Goal: Navigation & Orientation: Find specific page/section

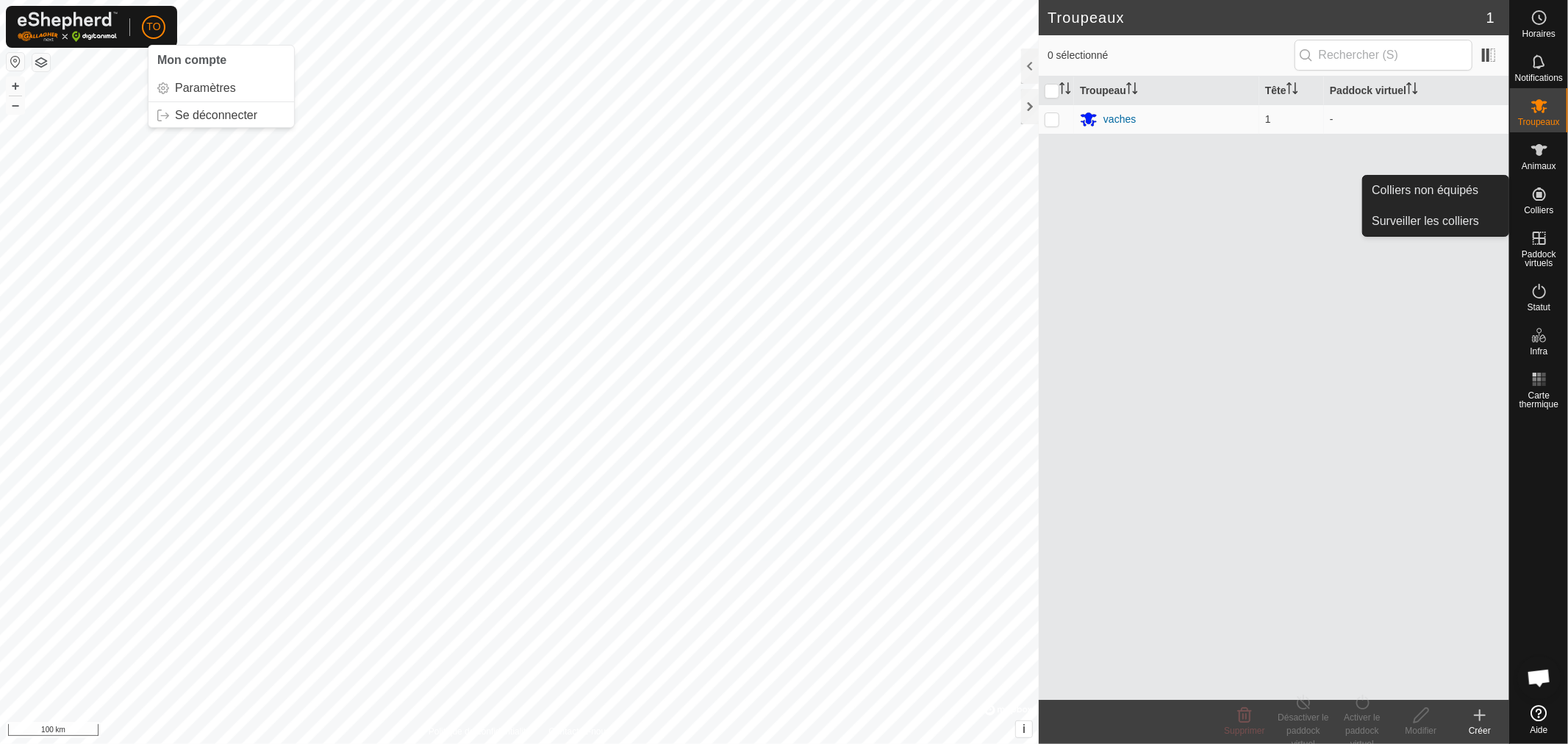
click at [1544, 197] on icon at bounding box center [1539, 194] width 14 height 14
click at [1466, 189] on link "Colliers non équipés" at bounding box center [1436, 190] width 146 height 30
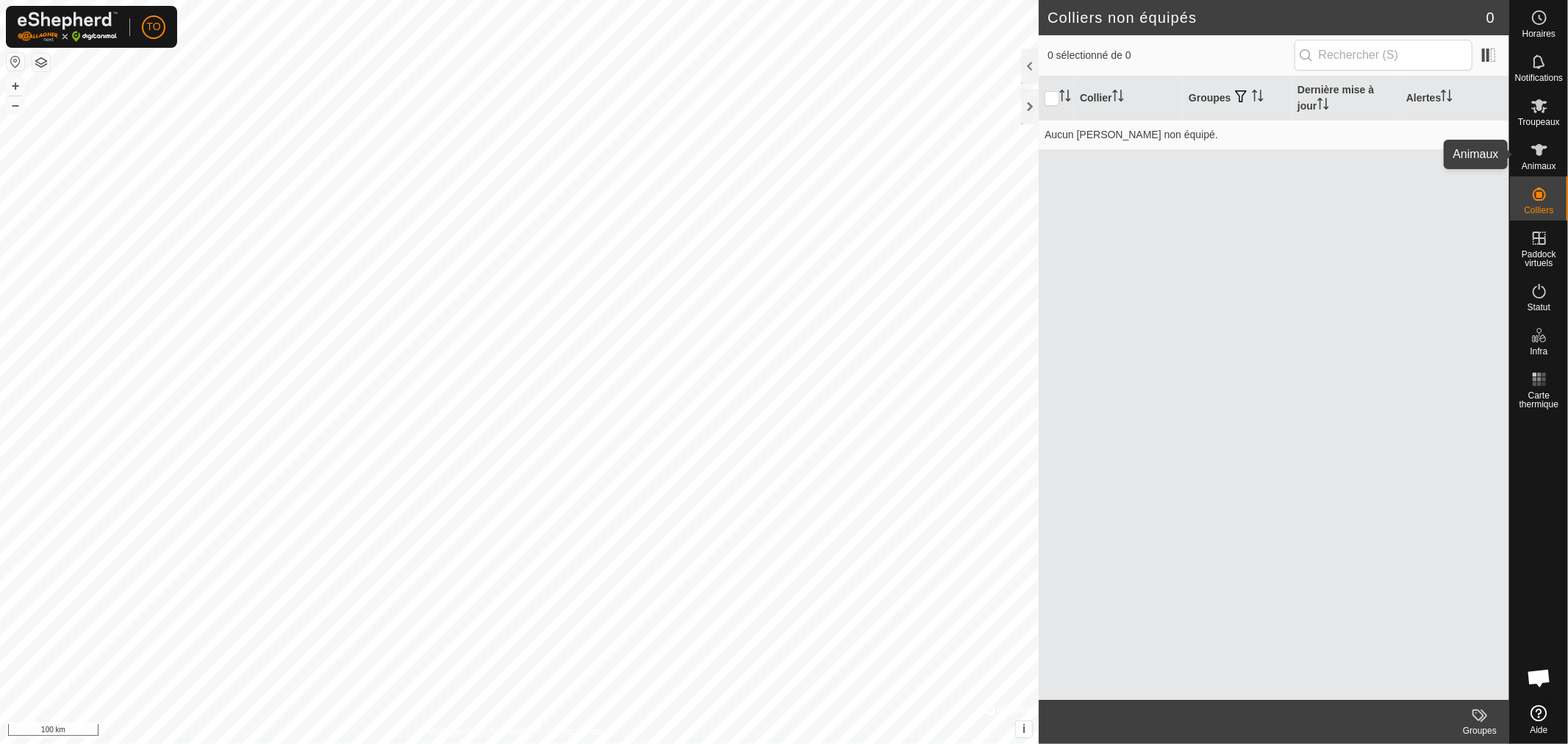
click at [1543, 152] on icon at bounding box center [1539, 150] width 18 height 18
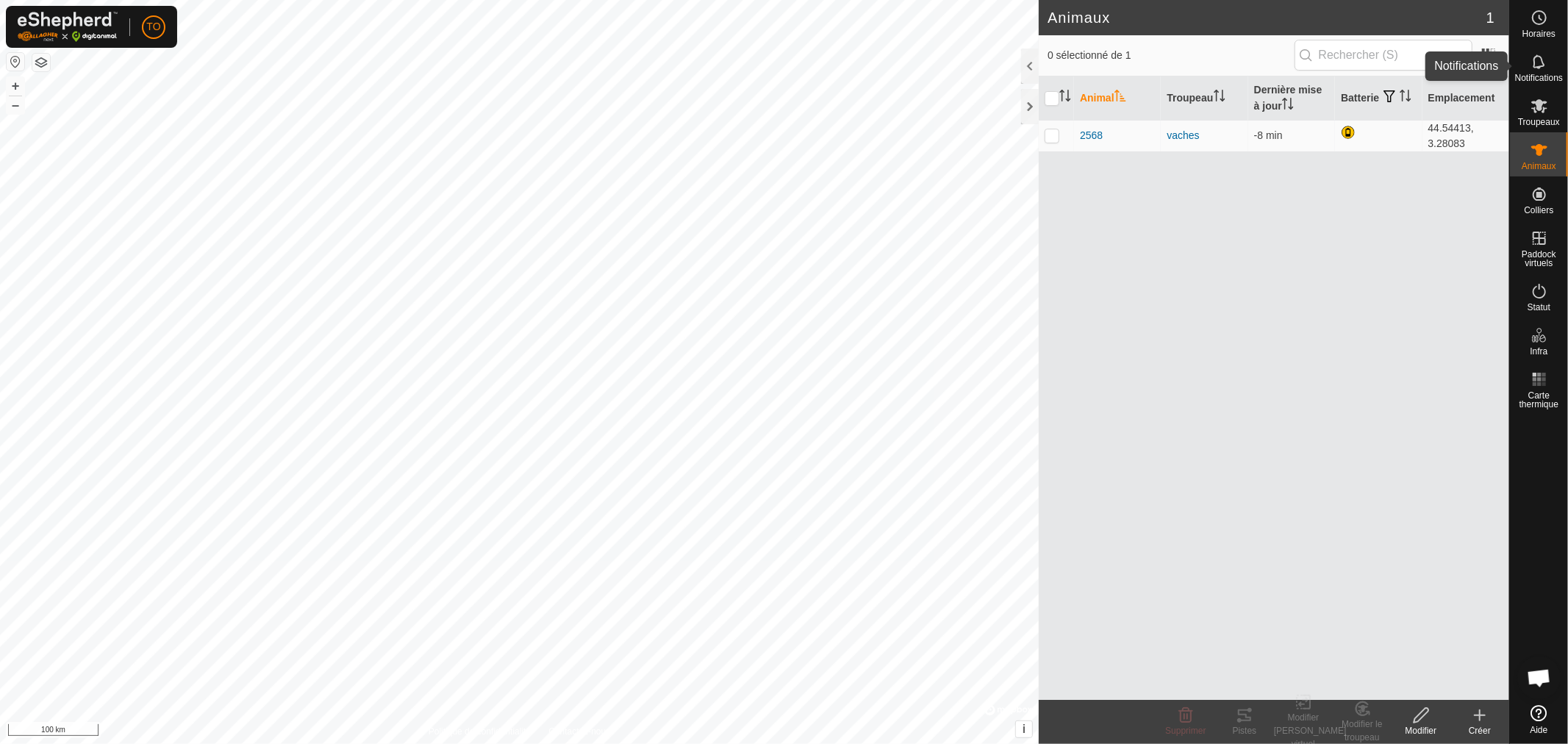
click at [1542, 64] on icon at bounding box center [1539, 61] width 18 height 18
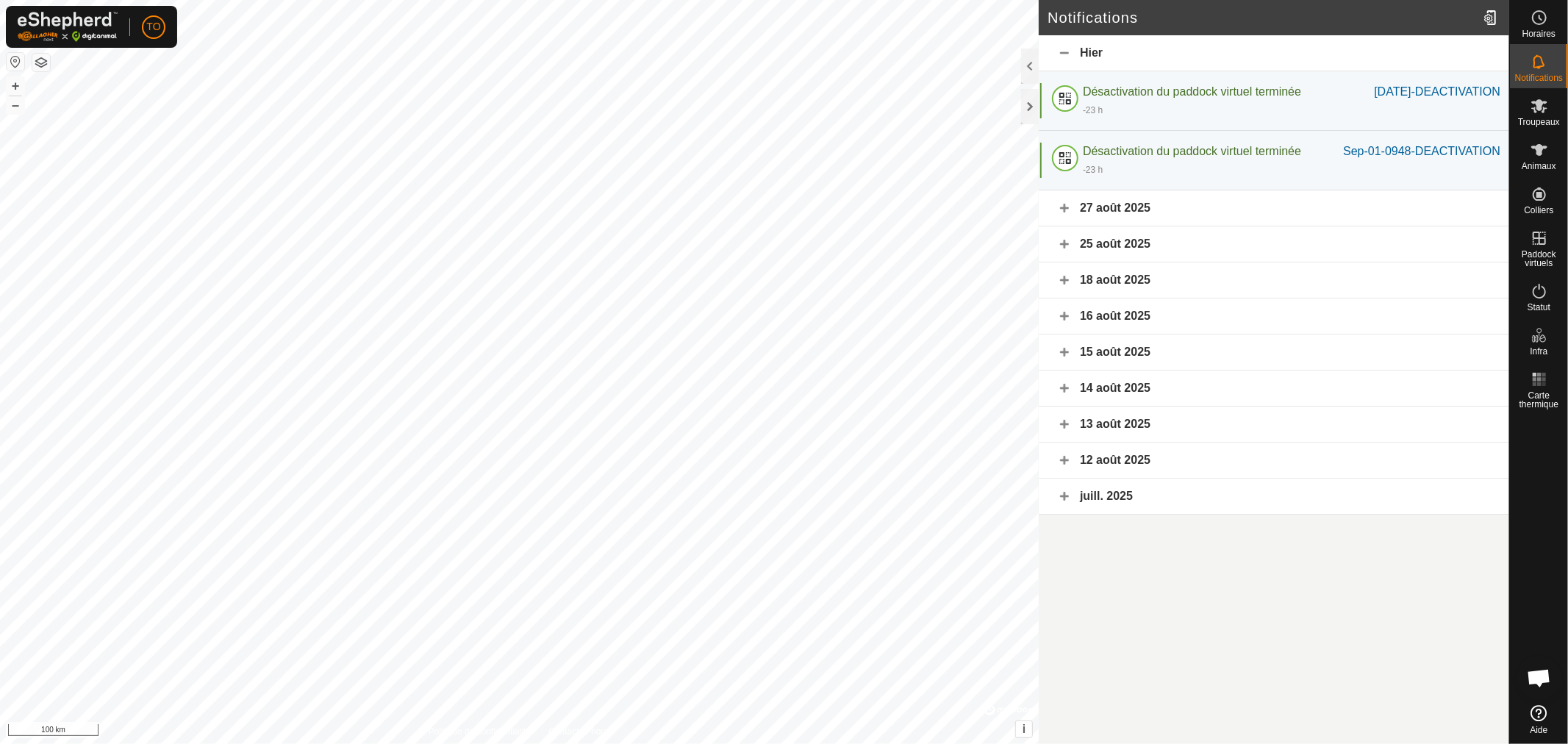
click at [1537, 669] on span "Open chat" at bounding box center [1538, 679] width 25 height 20
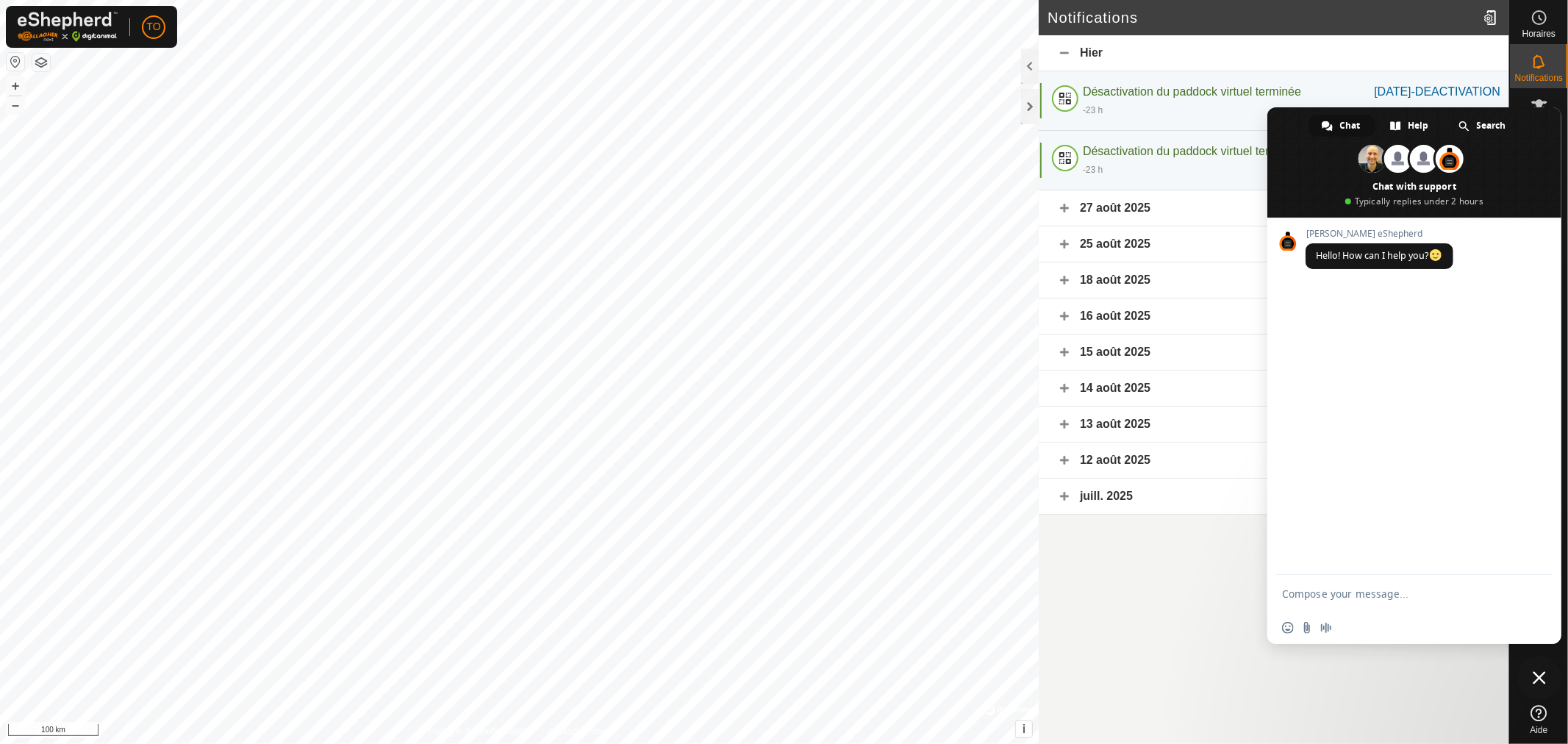
click at [40, 64] on button "button" at bounding box center [41, 62] width 18 height 18
click at [1034, 107] on div at bounding box center [1030, 107] width 18 height 36
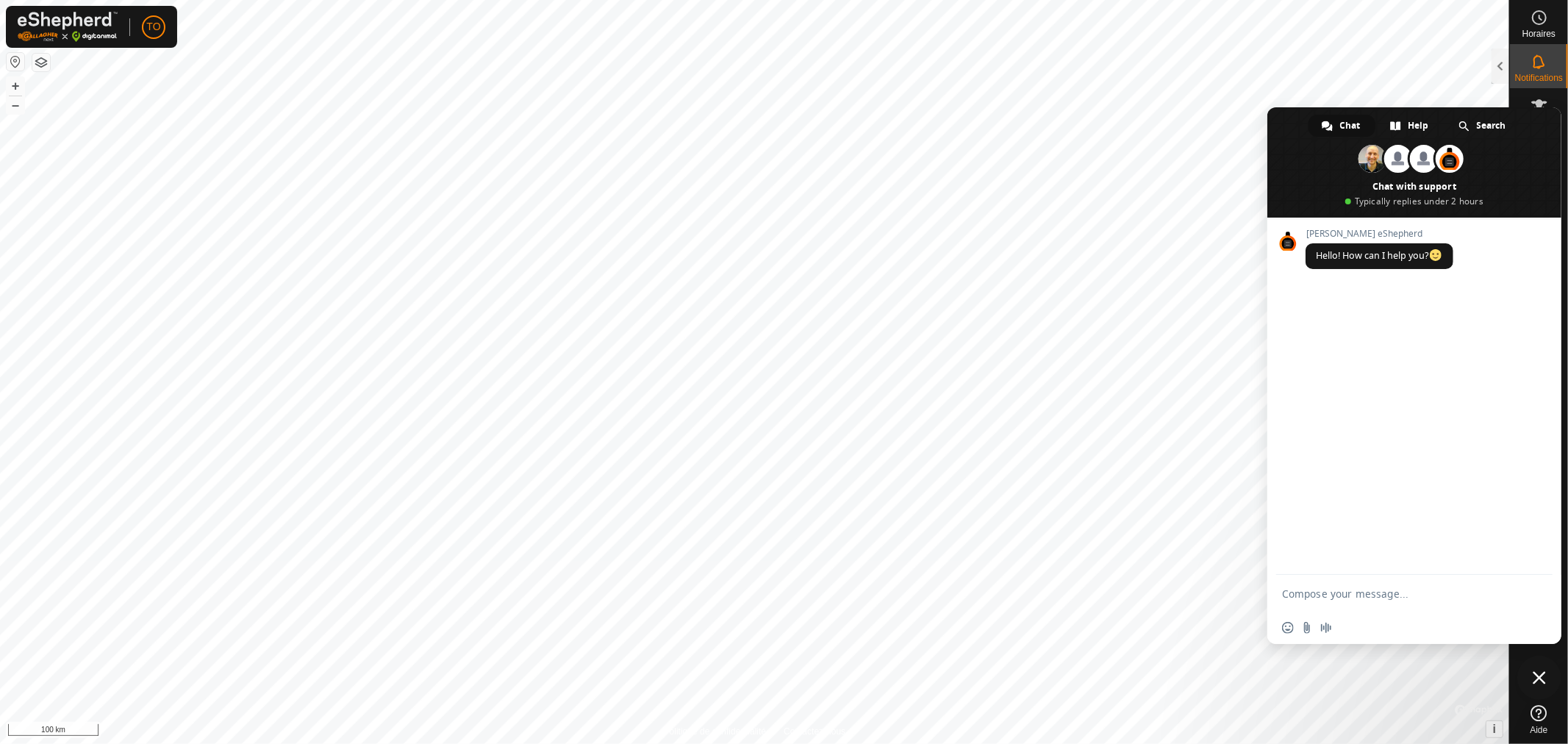
click at [1538, 712] on icon at bounding box center [1538, 713] width 16 height 16
click at [1499, 62] on div at bounding box center [1500, 66] width 18 height 36
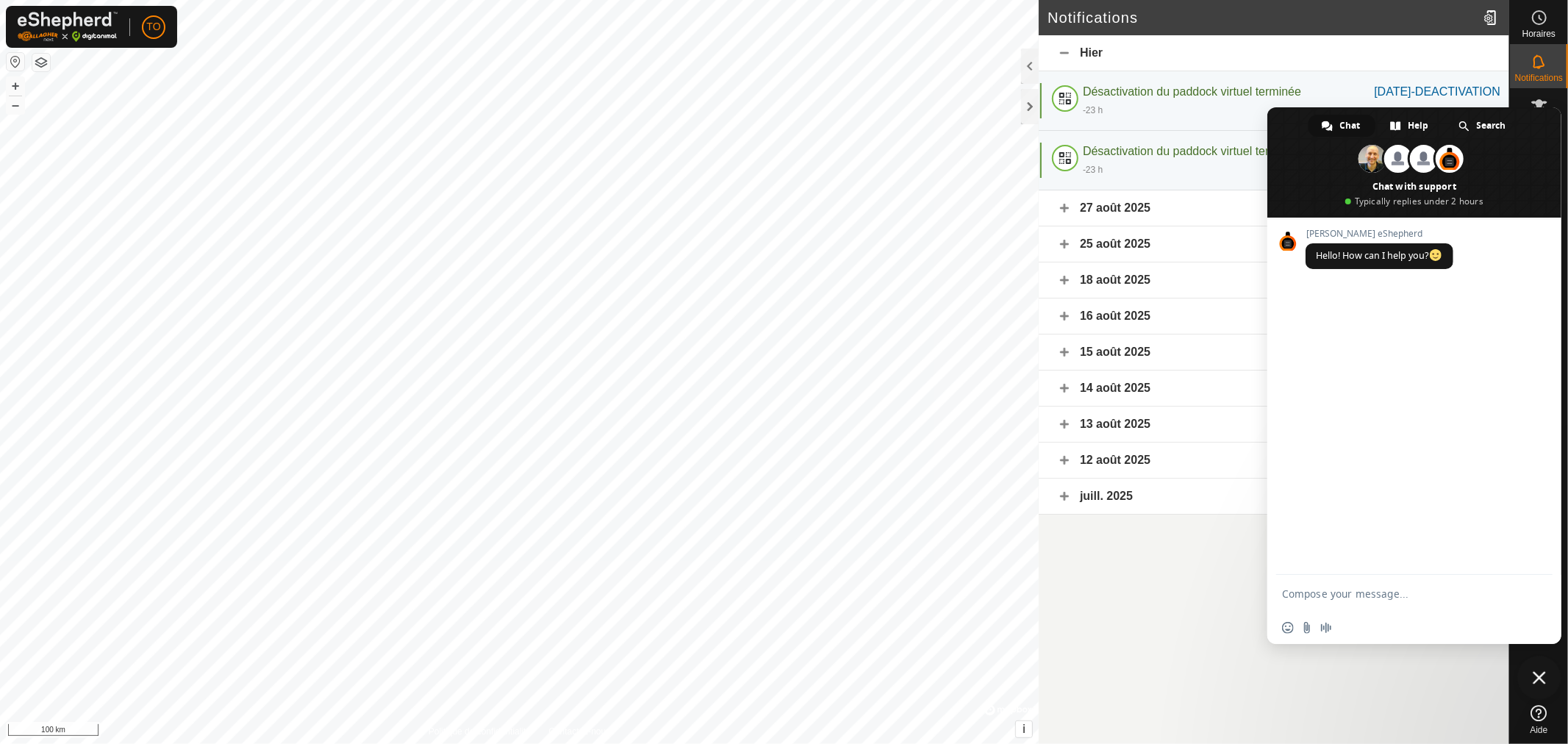
click at [1189, 42] on div "Hier" at bounding box center [1273, 53] width 470 height 36
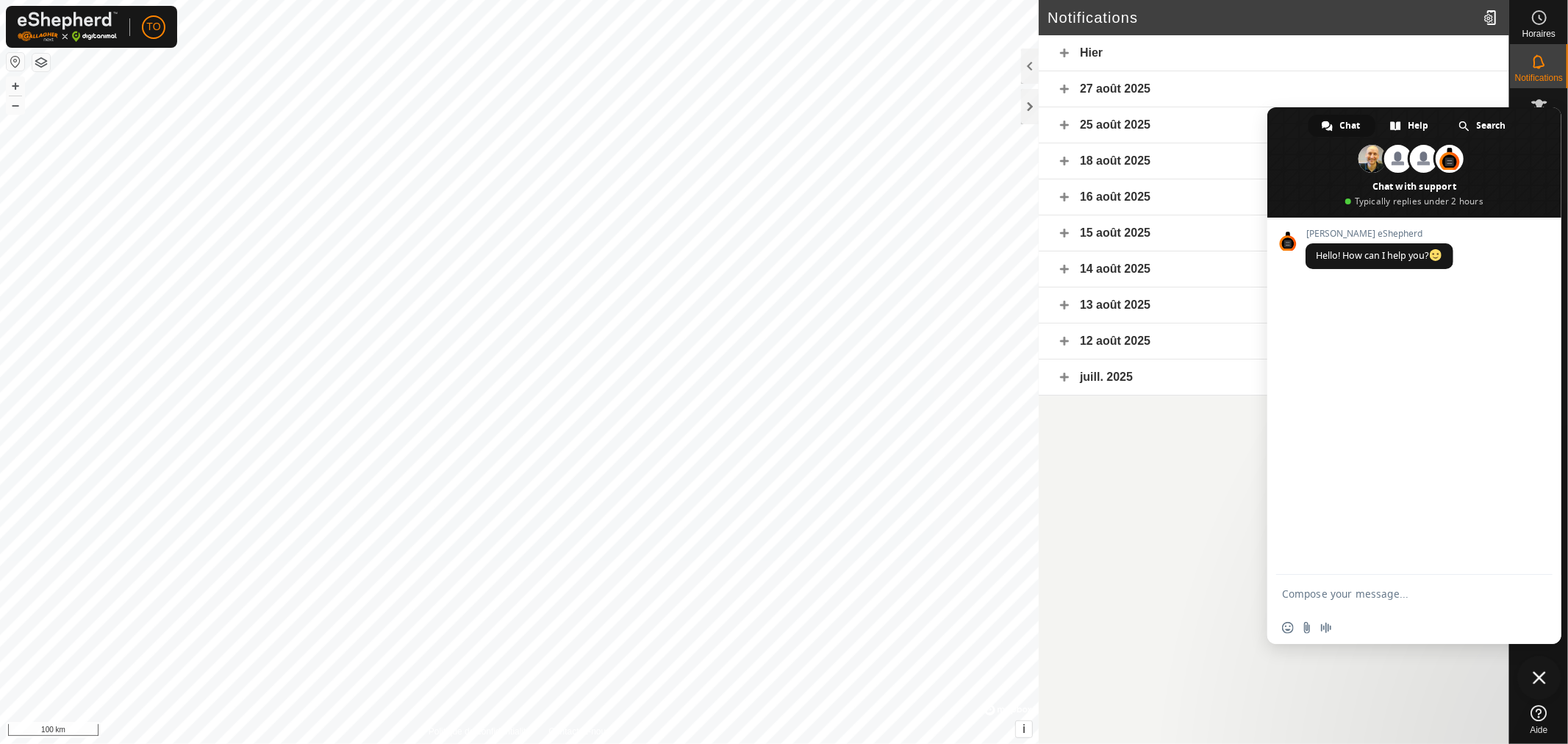
click at [1189, 42] on div "Hier" at bounding box center [1273, 53] width 470 height 36
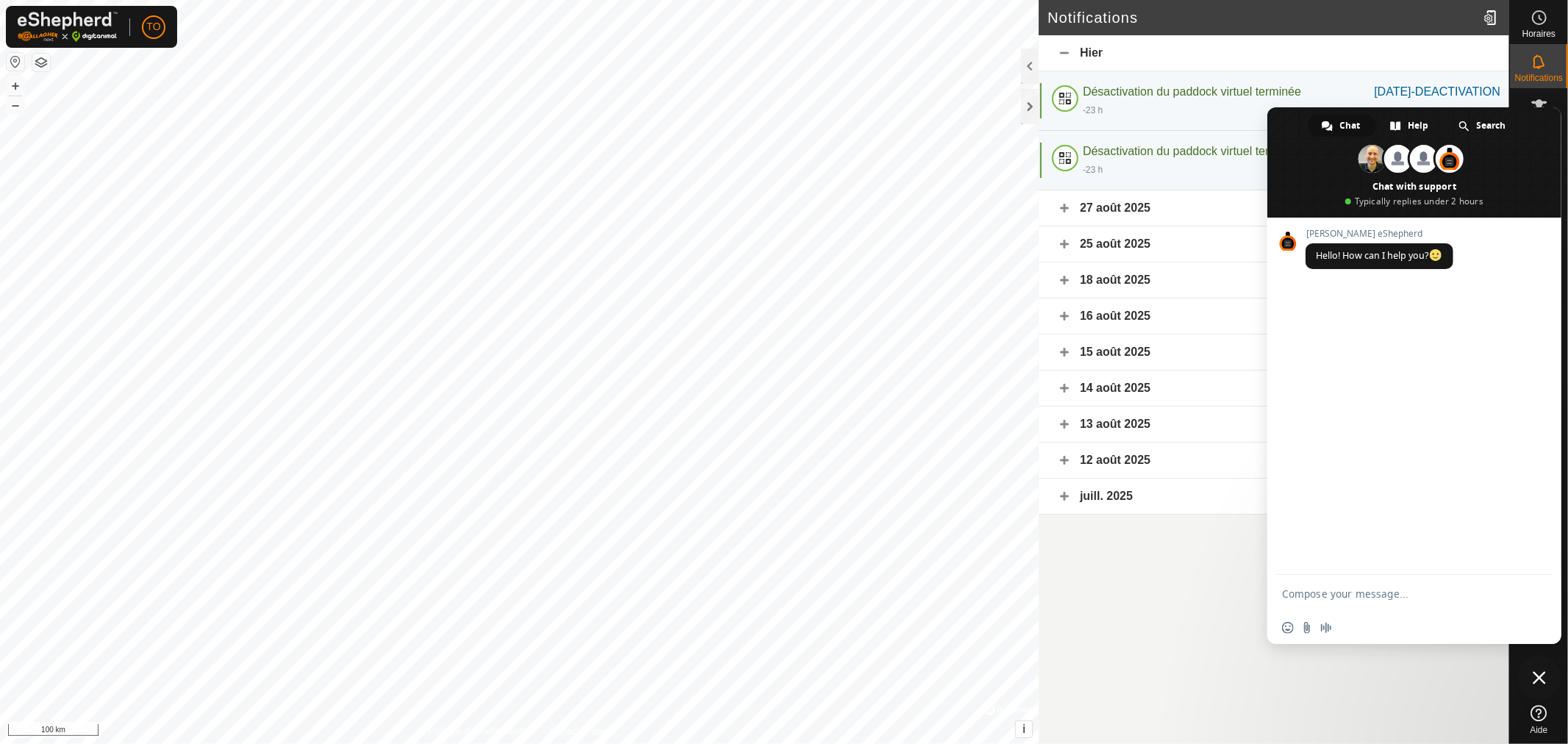
click at [1553, 141] on span at bounding box center [1414, 163] width 294 height 110
